Goal: Find specific page/section: Find specific page/section

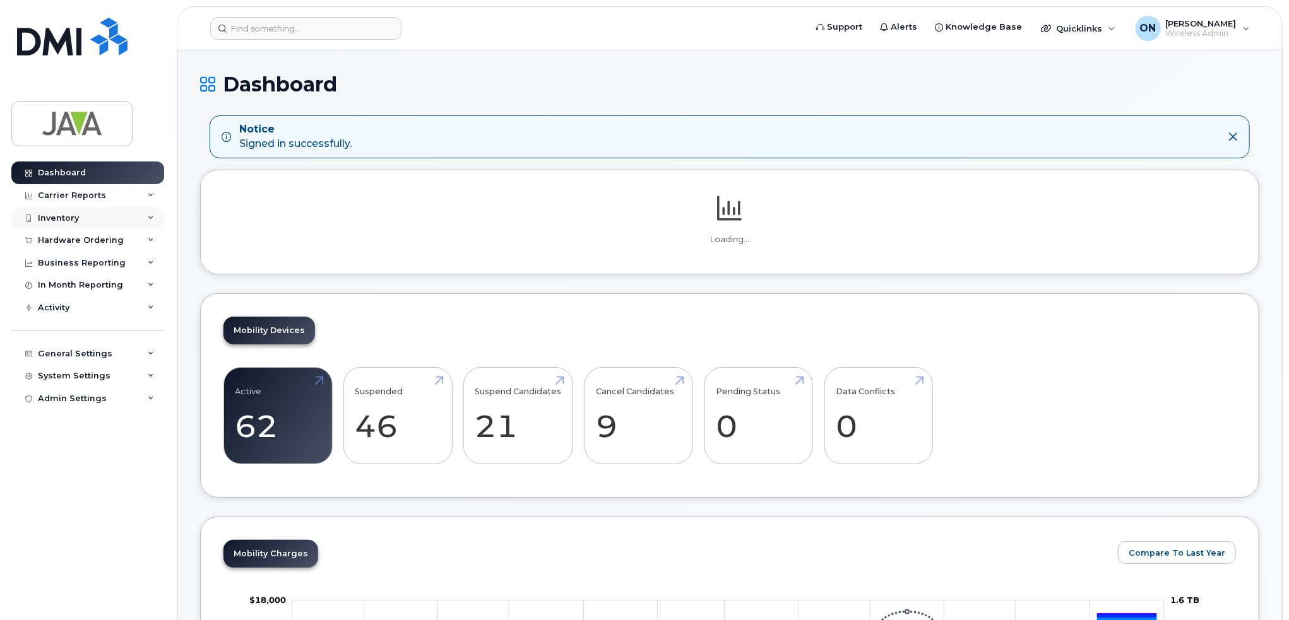
click at [81, 221] on div "Inventory" at bounding box center [87, 218] width 153 height 23
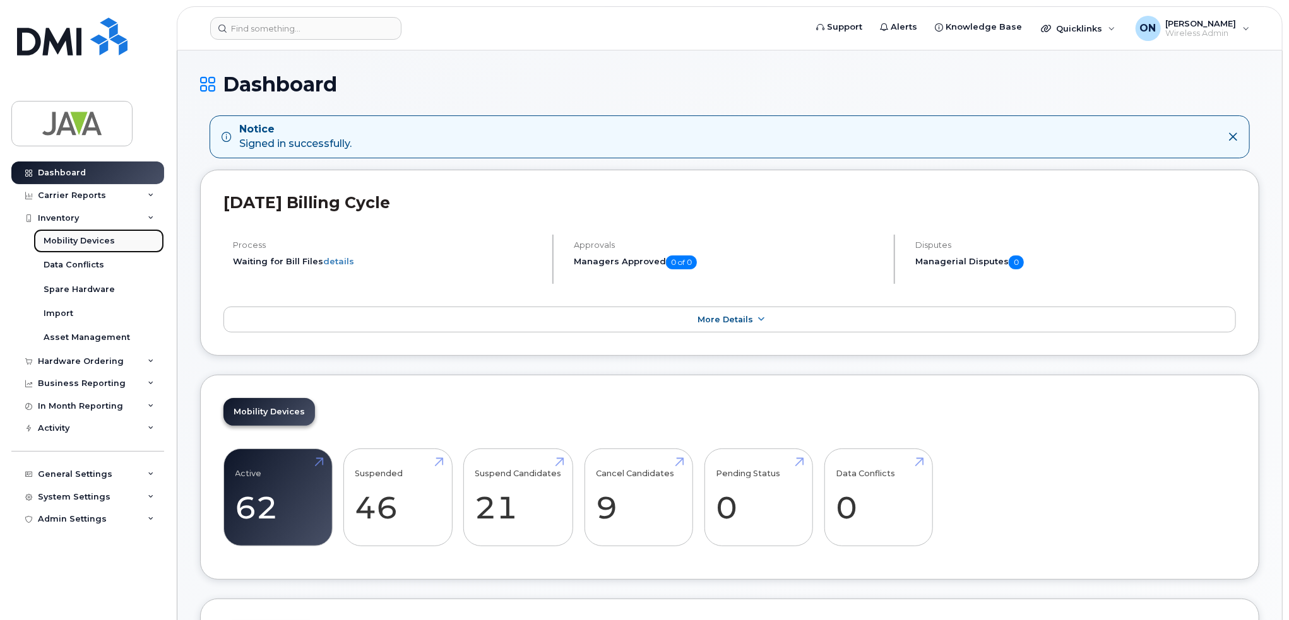
click at [83, 241] on div "Mobility Devices" at bounding box center [79, 240] width 71 height 11
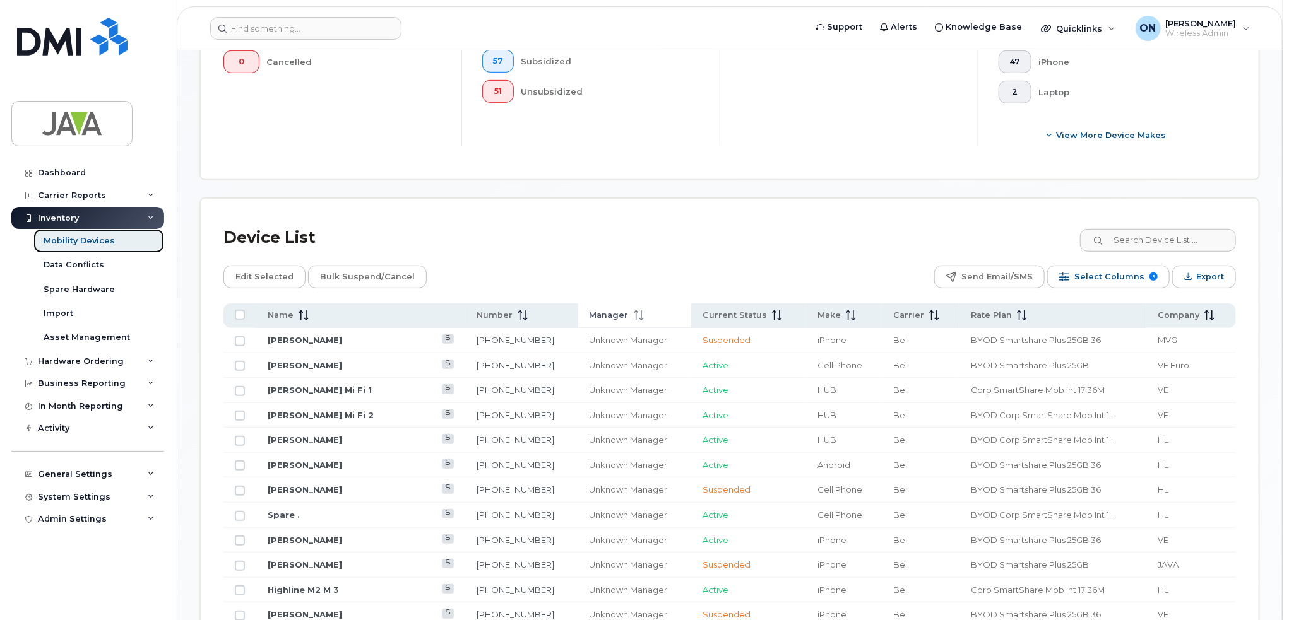
scroll to position [468, 0]
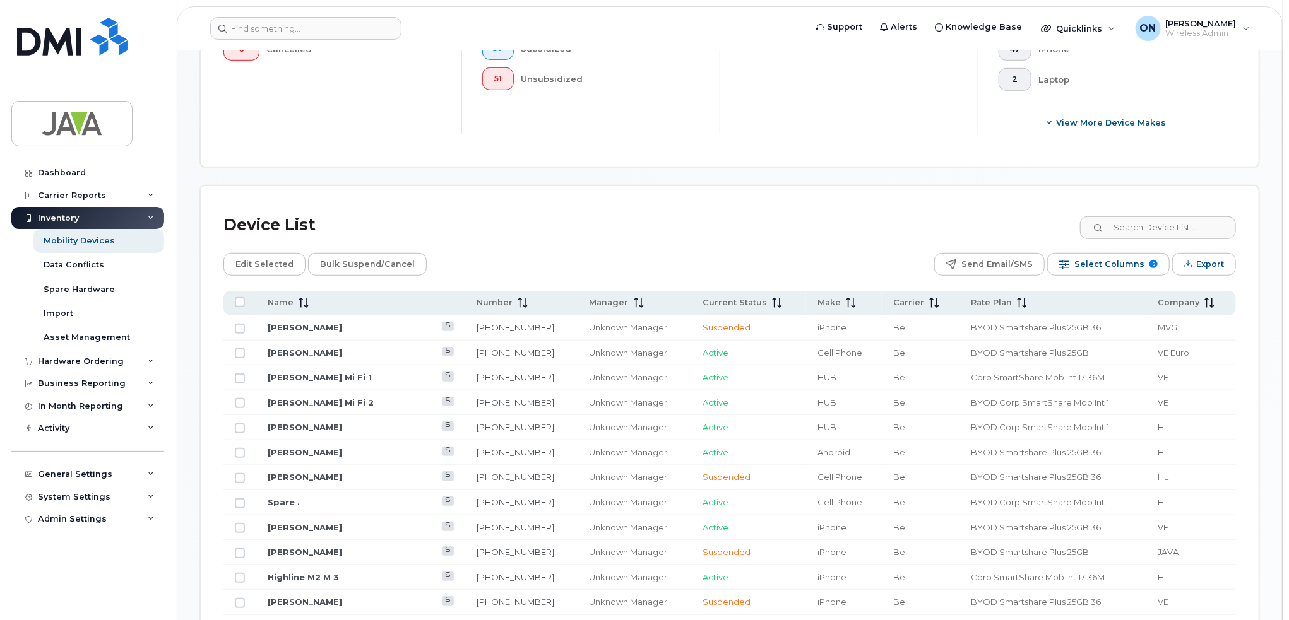
click at [1176, 233] on input at bounding box center [1157, 227] width 157 height 23
paste input "[PHONE_NUMBER]"
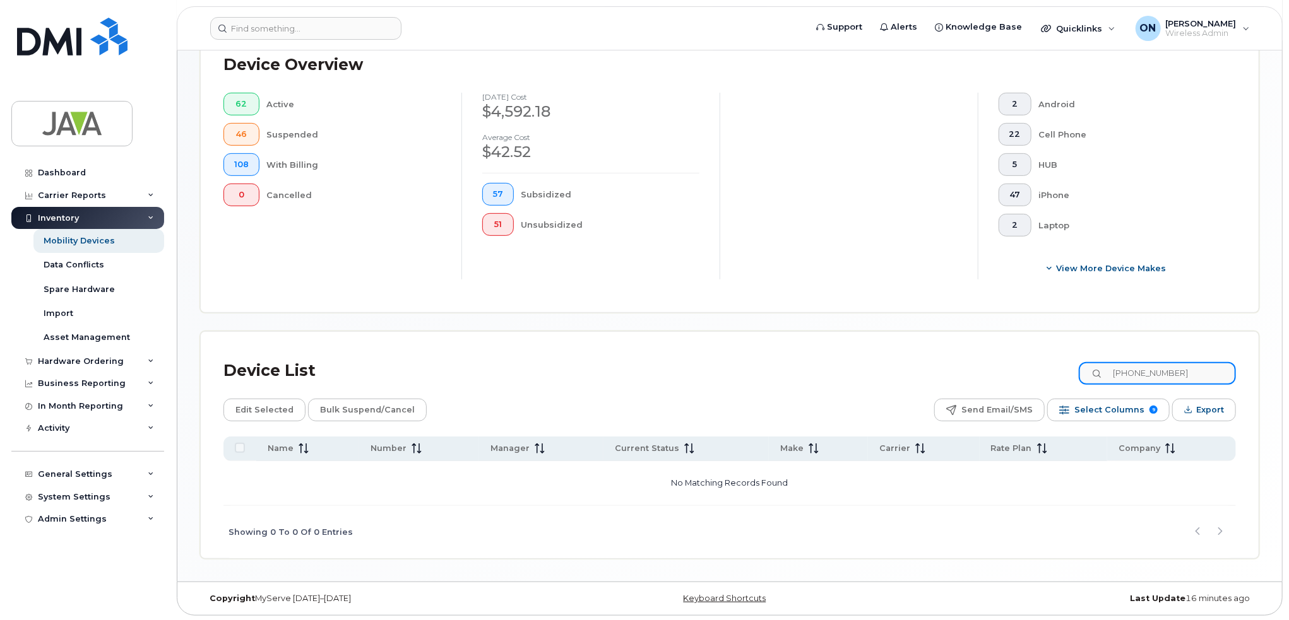
click at [1161, 366] on input "[PHONE_NUMBER]" at bounding box center [1157, 373] width 157 height 23
click at [1144, 365] on input "709-6899035" at bounding box center [1157, 373] width 157 height 23
type input "7096899035"
click at [1205, 362] on input "7096899035" at bounding box center [1157, 373] width 157 height 23
drag, startPoint x: 1124, startPoint y: 371, endPoint x: 1091, endPoint y: 378, distance: 34.2
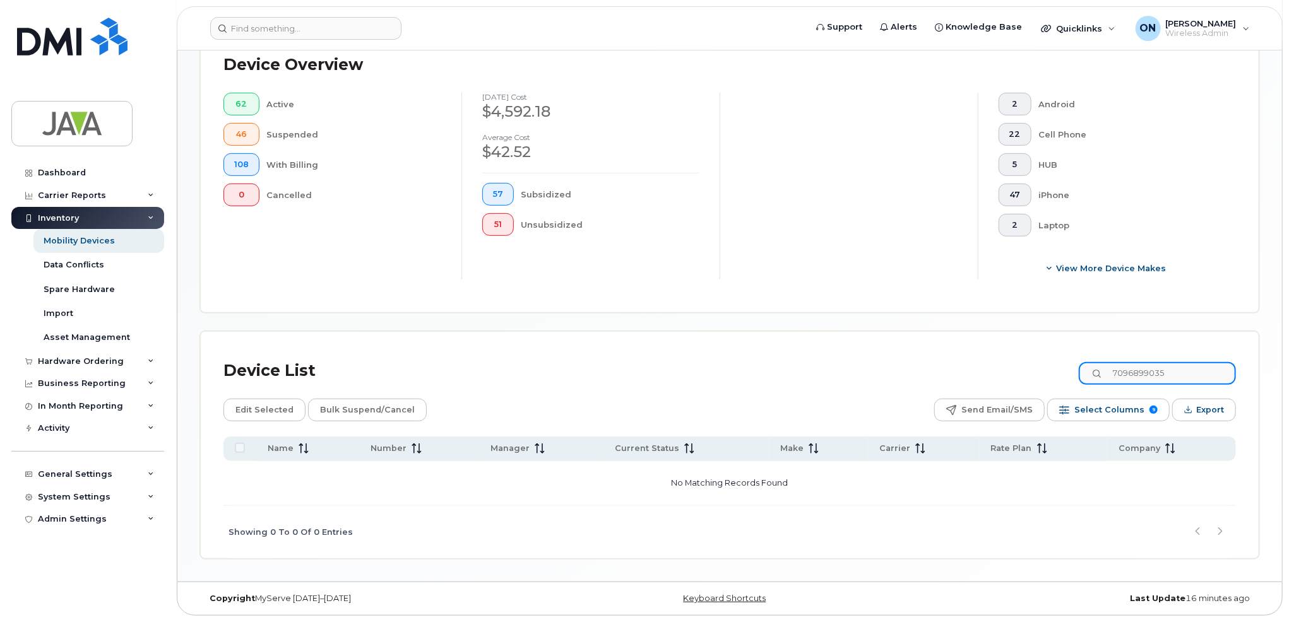
click at [1091, 378] on input "7096899035" at bounding box center [1157, 373] width 157 height 23
drag, startPoint x: 1176, startPoint y: 369, endPoint x: 977, endPoint y: 376, distance: 199.5
click at [977, 376] on div "Device List 7096899035" at bounding box center [729, 371] width 1012 height 33
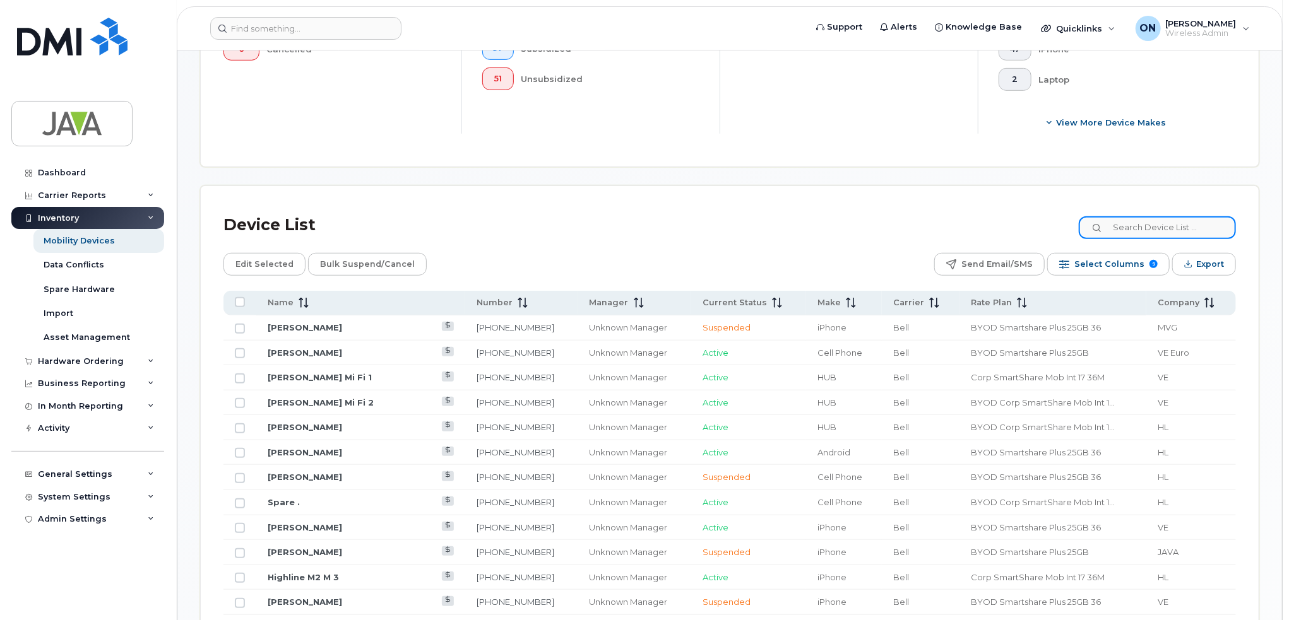
paste input "[PERSON_NAME]"
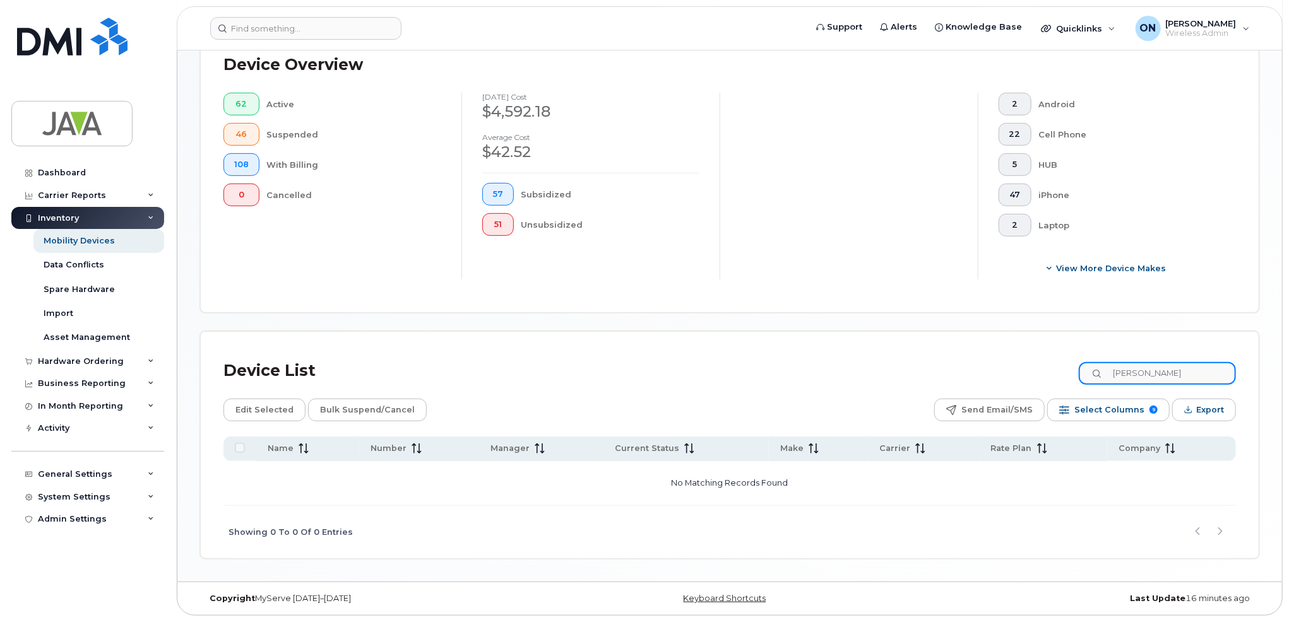
click at [1159, 362] on input "[PERSON_NAME]" at bounding box center [1157, 373] width 157 height 23
click at [1164, 370] on input "[PERSON_NAME]" at bounding box center [1157, 373] width 157 height 23
drag, startPoint x: 1122, startPoint y: 368, endPoint x: 1048, endPoint y: 388, distance: 77.2
click at [1048, 388] on div "Device List [PERSON_NAME] Edit Selected Bulk Suspend/Cancel Send Email/SMS Sele…" at bounding box center [729, 457] width 1012 height 204
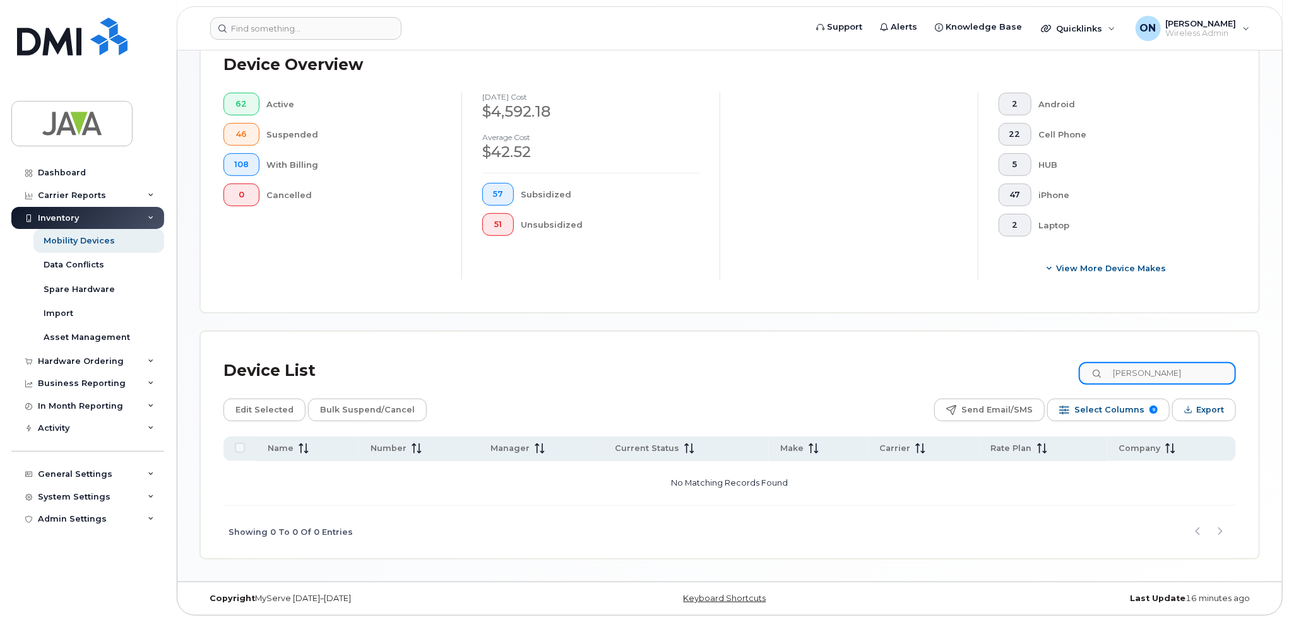
drag, startPoint x: 1151, startPoint y: 368, endPoint x: 1070, endPoint y: 376, distance: 80.5
click at [1070, 376] on div "Device List [PERSON_NAME]" at bounding box center [729, 371] width 1012 height 33
paste input "[PERSON_NAME]"
drag, startPoint x: 1147, startPoint y: 371, endPoint x: 1022, endPoint y: 386, distance: 126.4
click at [1024, 386] on div "Device List [PERSON_NAME]" at bounding box center [729, 371] width 1012 height 33
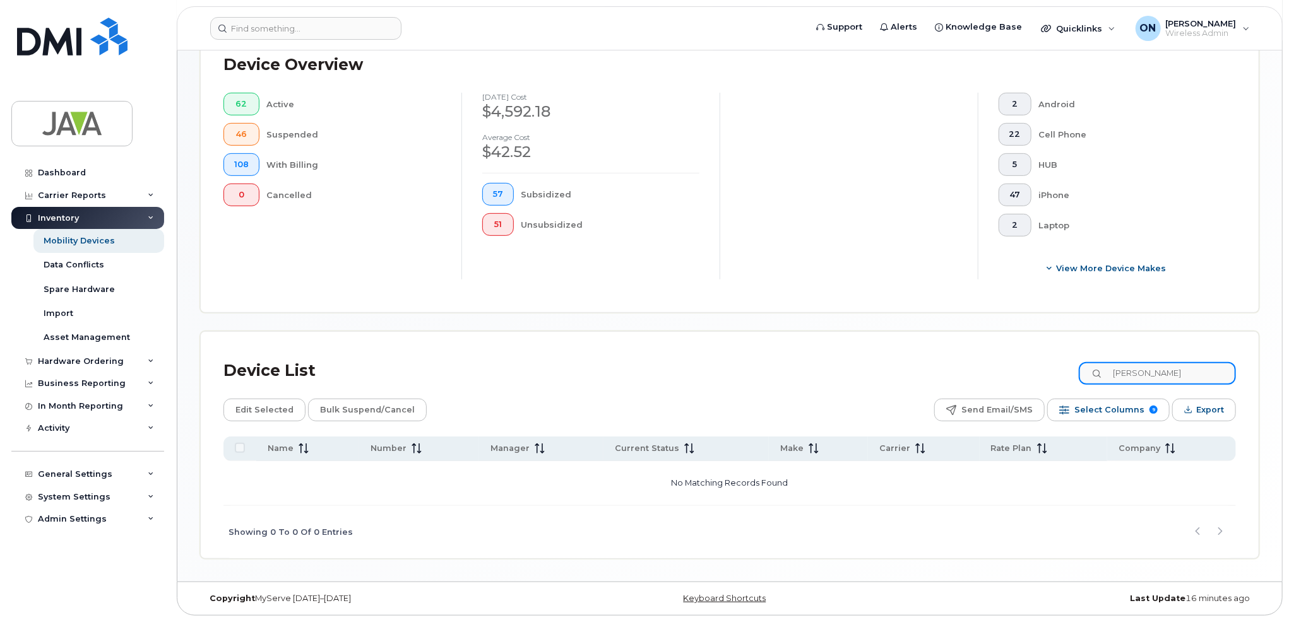
type input "[PERSON_NAME]"
click at [856, 497] on p "No Matching Records Found" at bounding box center [729, 483] width 1002 height 34
